Goal: Task Accomplishment & Management: Manage account settings

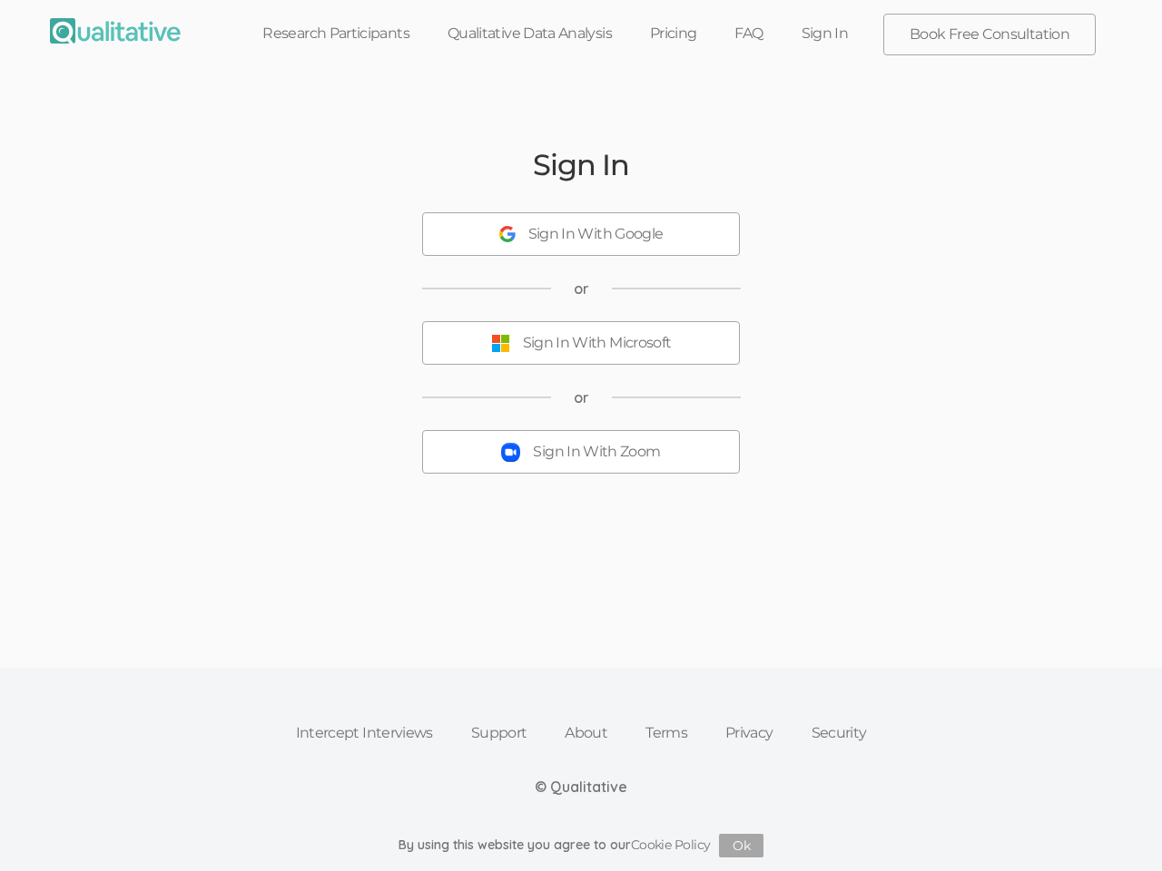
click at [581, 436] on button "Sign In With Zoom" at bounding box center [581, 452] width 318 height 44
click at [581, 234] on div "Sign In With Google" at bounding box center [595, 234] width 135 height 21
click at [581, 343] on div "Sign In With Microsoft" at bounding box center [597, 343] width 149 height 21
click at [581, 452] on div "Sign In With Zoom" at bounding box center [596, 452] width 127 height 21
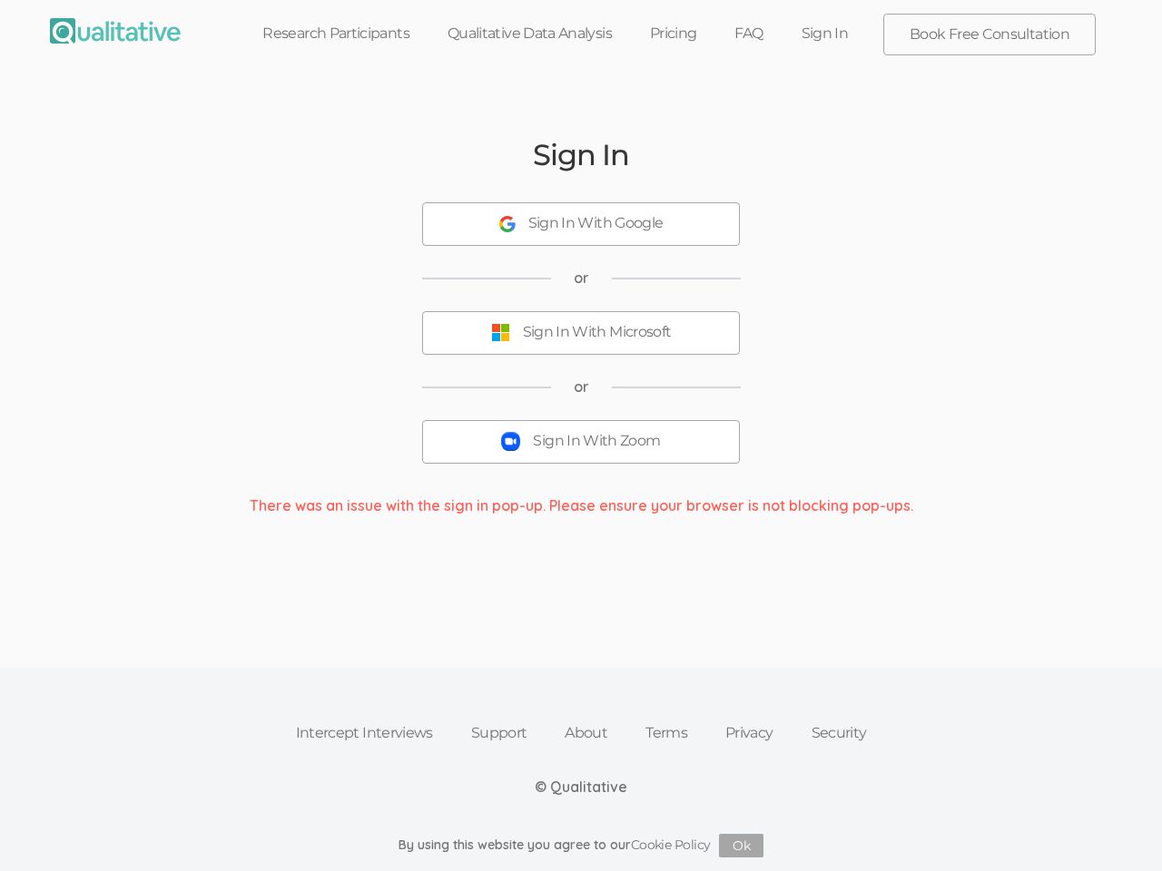
click at [742, 846] on button "Ok" at bounding box center [741, 846] width 44 height 24
